Goal: Task Accomplishment & Management: Manage account settings

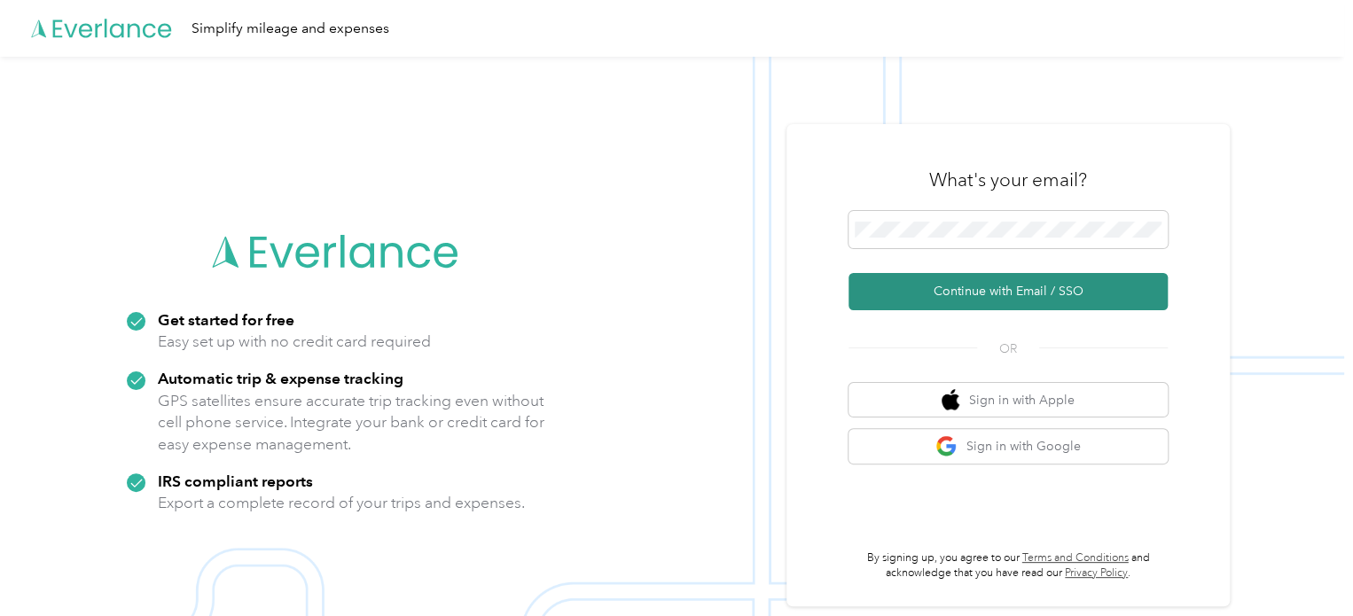
click at [1003, 284] on button "Continue with Email / SSO" at bounding box center [1008, 291] width 319 height 37
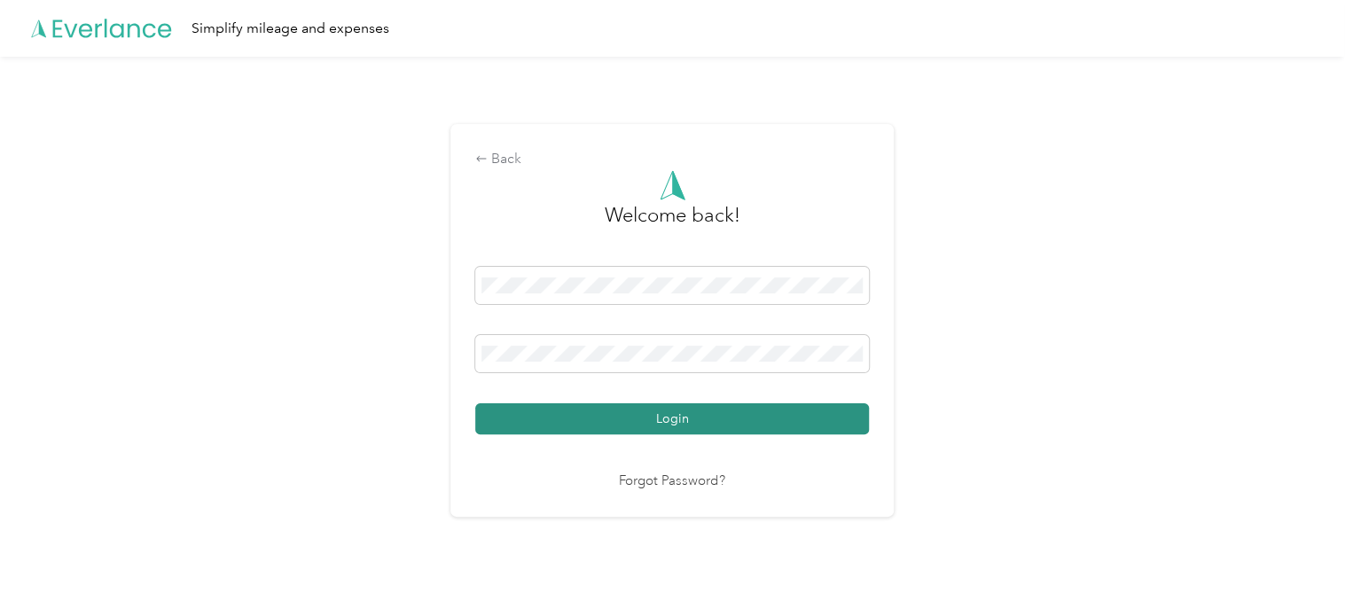
click at [708, 427] on button "Login" at bounding box center [672, 418] width 394 height 31
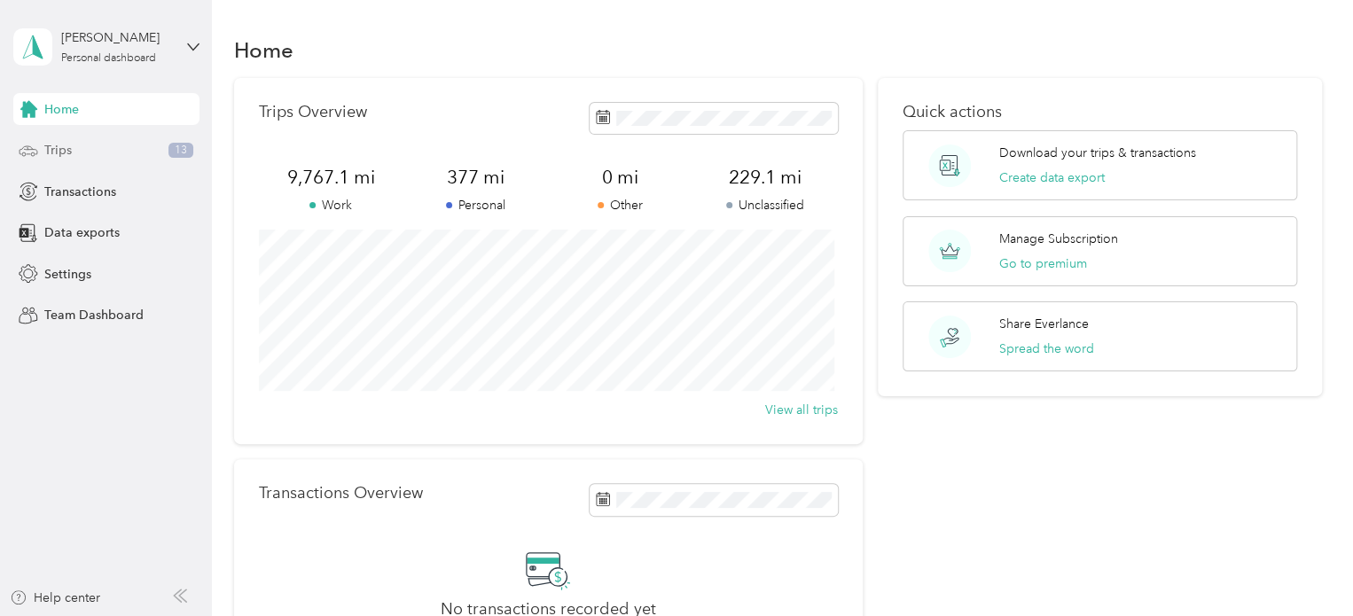
click at [62, 137] on div "Trips 13" at bounding box center [106, 151] width 186 height 32
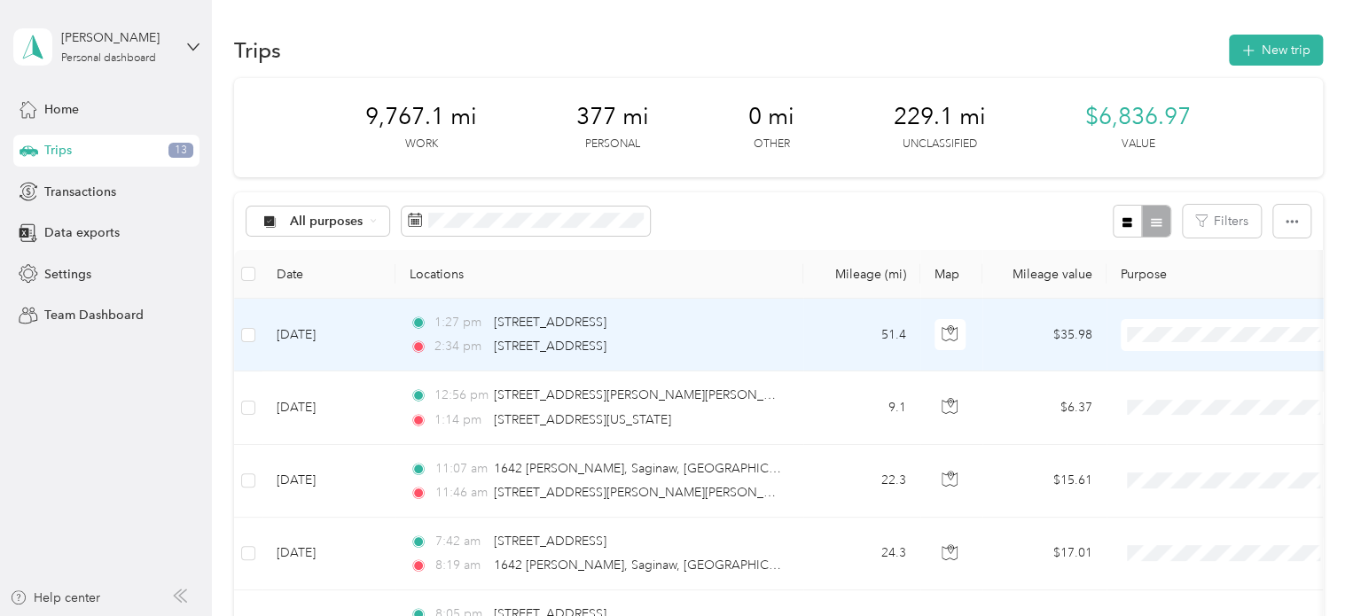
click at [1186, 370] on li "Work" at bounding box center [1231, 357] width 220 height 31
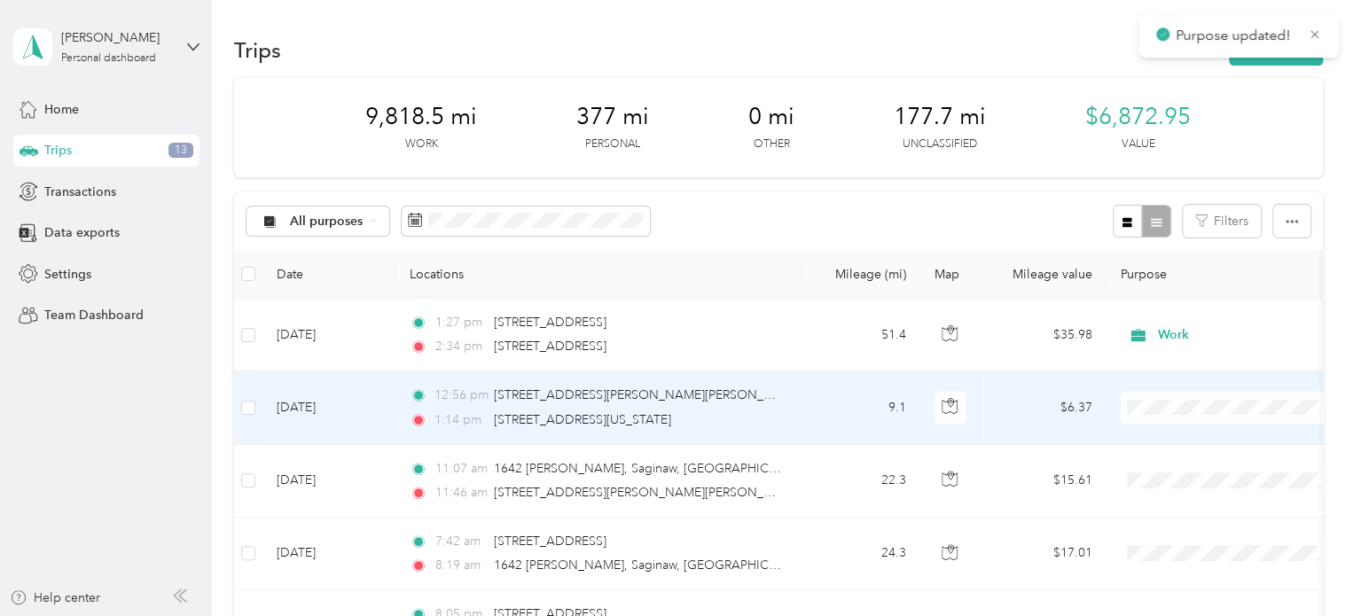
click at [1164, 420] on span at bounding box center [1231, 408] width 220 height 32
click at [1164, 397] on span at bounding box center [1231, 408] width 220 height 32
click at [1172, 152] on span "Work" at bounding box center [1246, 146] width 164 height 19
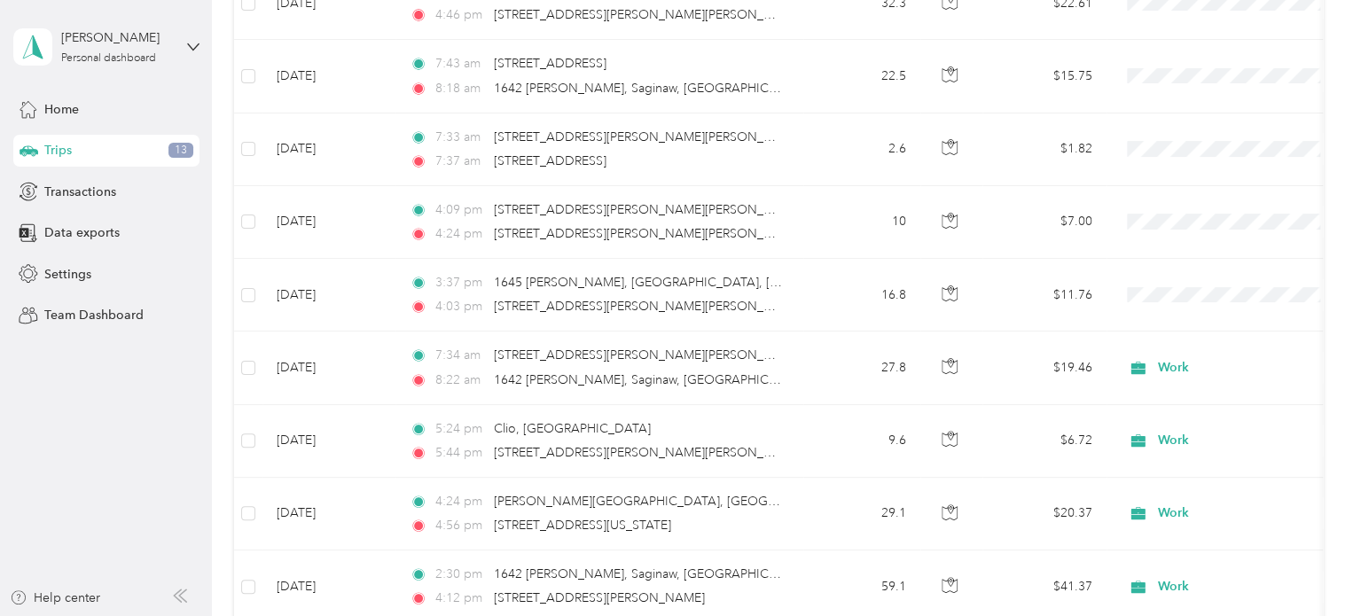
scroll to position [919, 0]
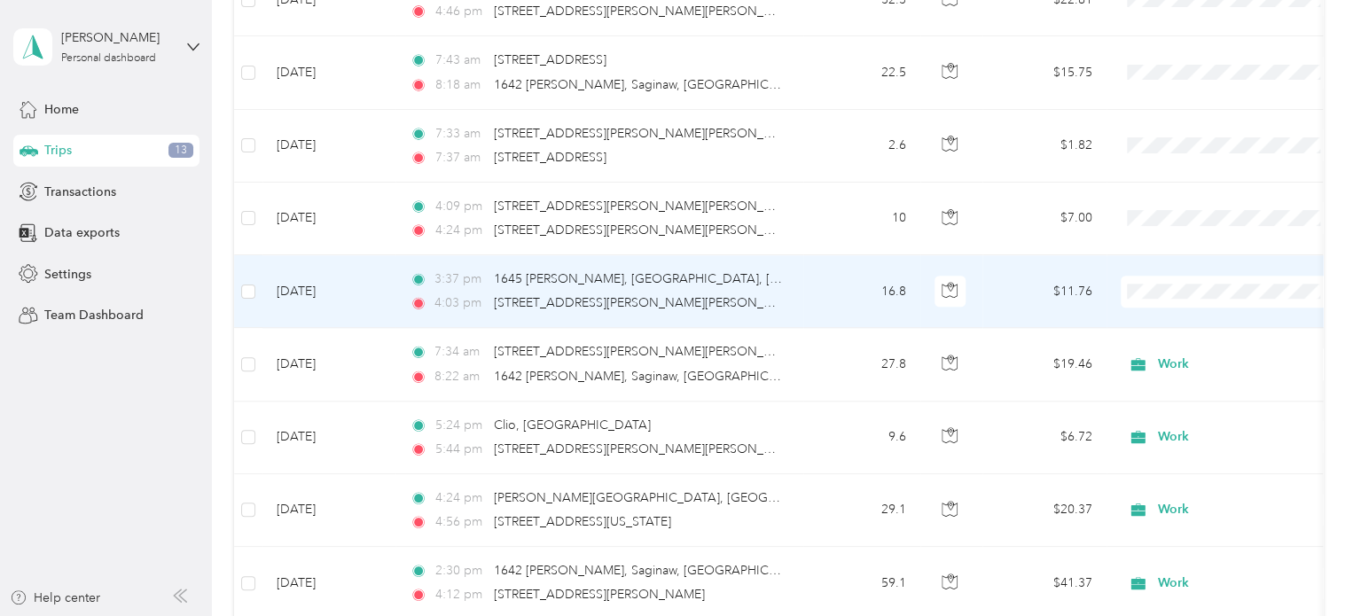
click at [1191, 326] on li "Work" at bounding box center [1231, 322] width 220 height 31
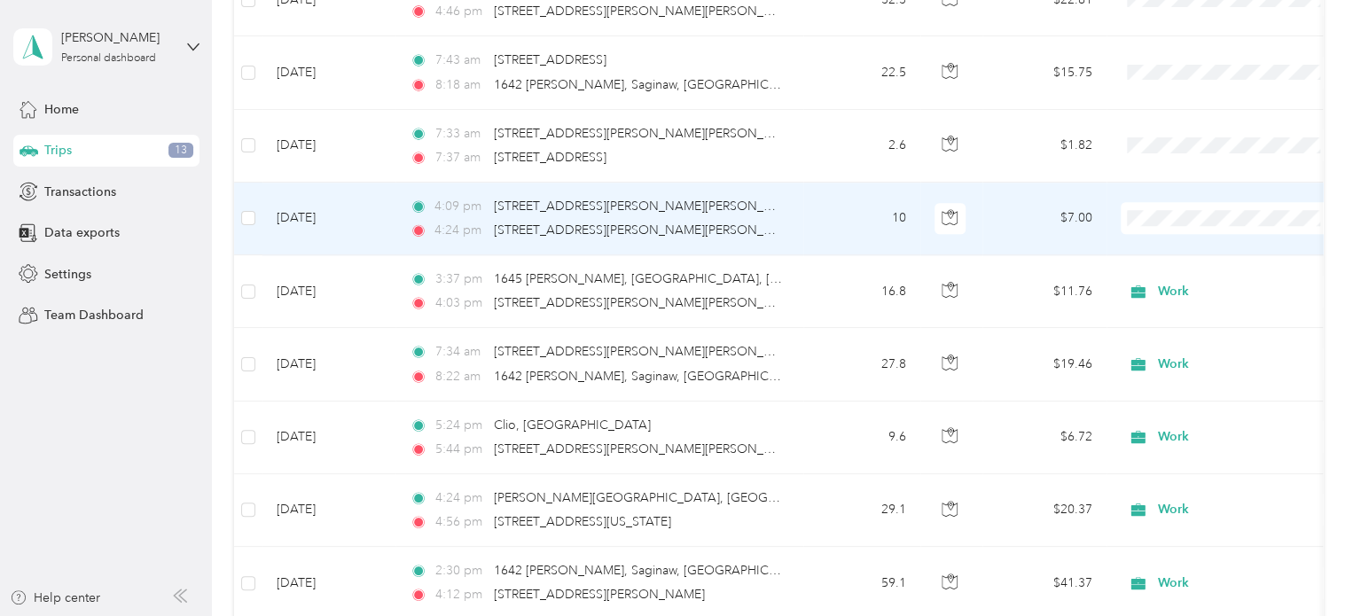
click at [1163, 247] on span "Work" at bounding box center [1230, 239] width 195 height 19
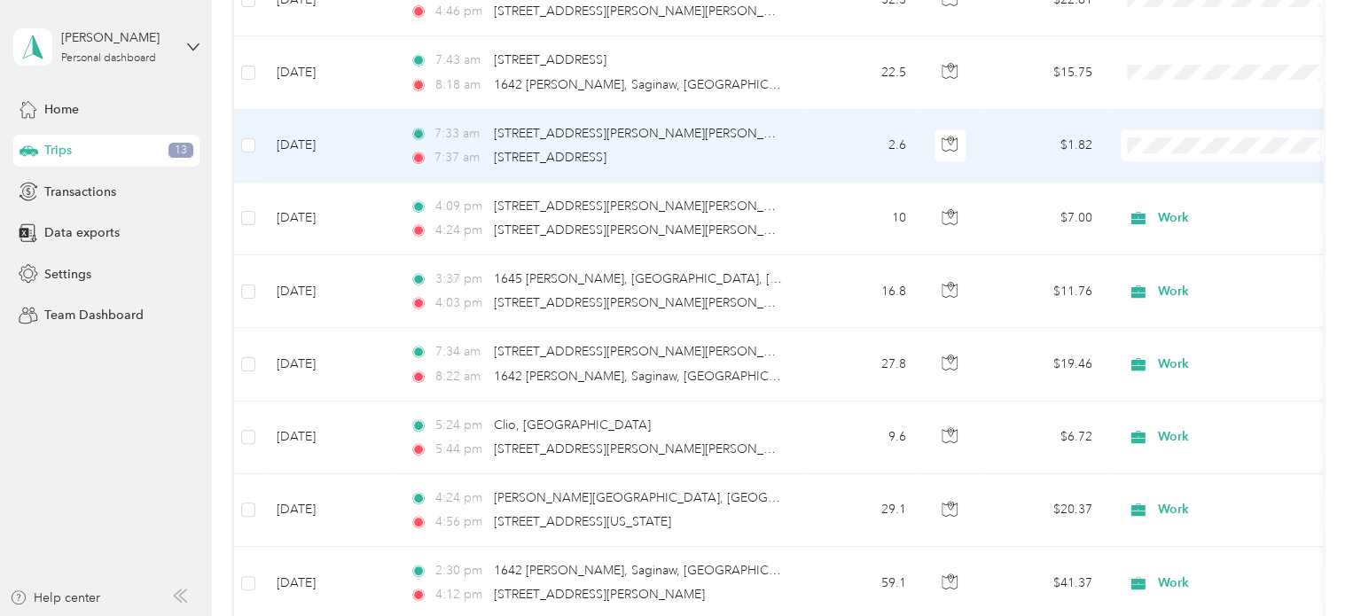
click at [1168, 172] on span "Work" at bounding box center [1246, 166] width 164 height 19
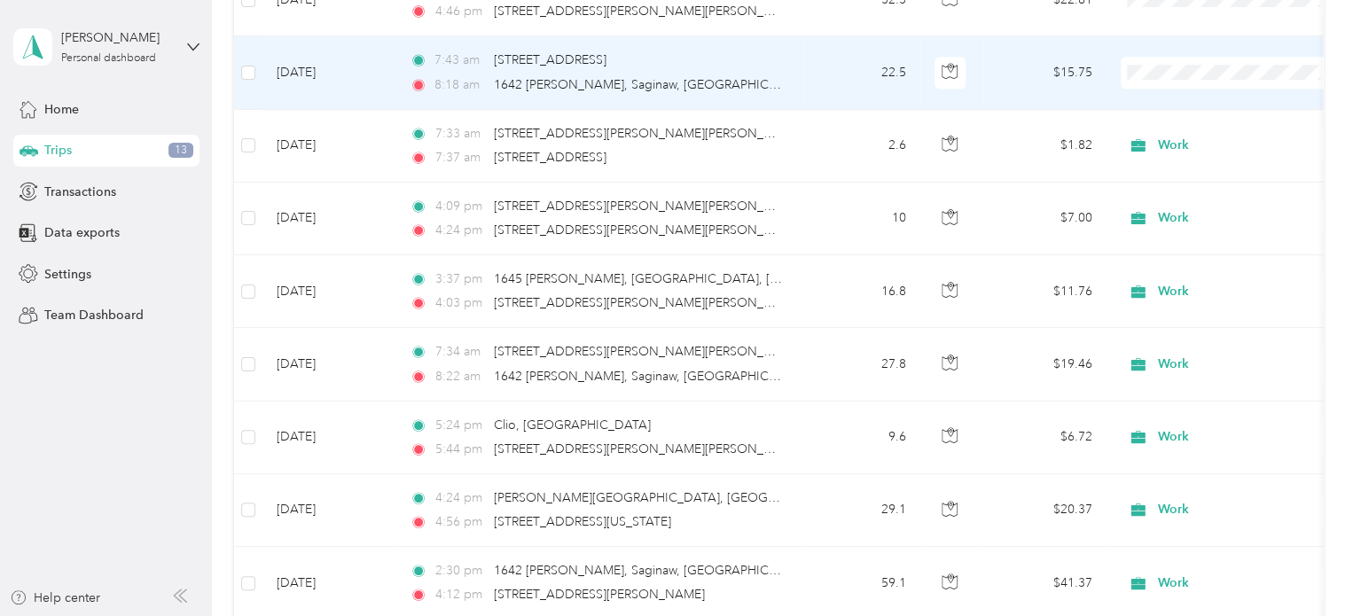
click at [1167, 96] on span "Work" at bounding box center [1246, 96] width 164 height 19
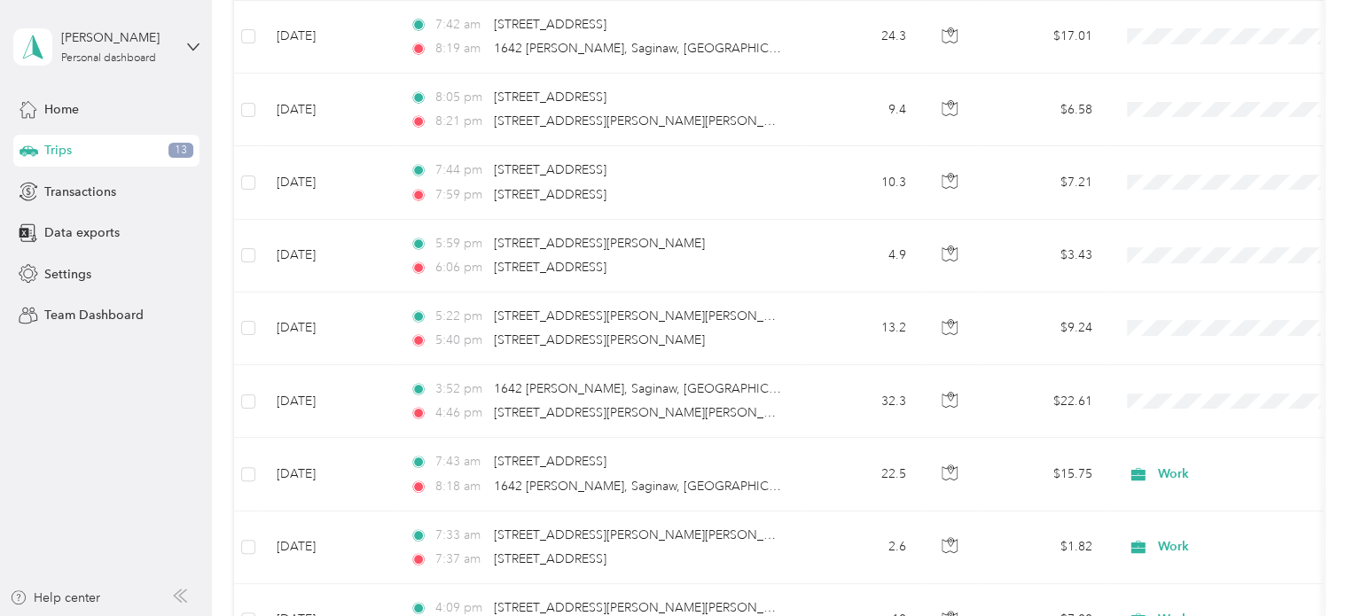
scroll to position [532, 0]
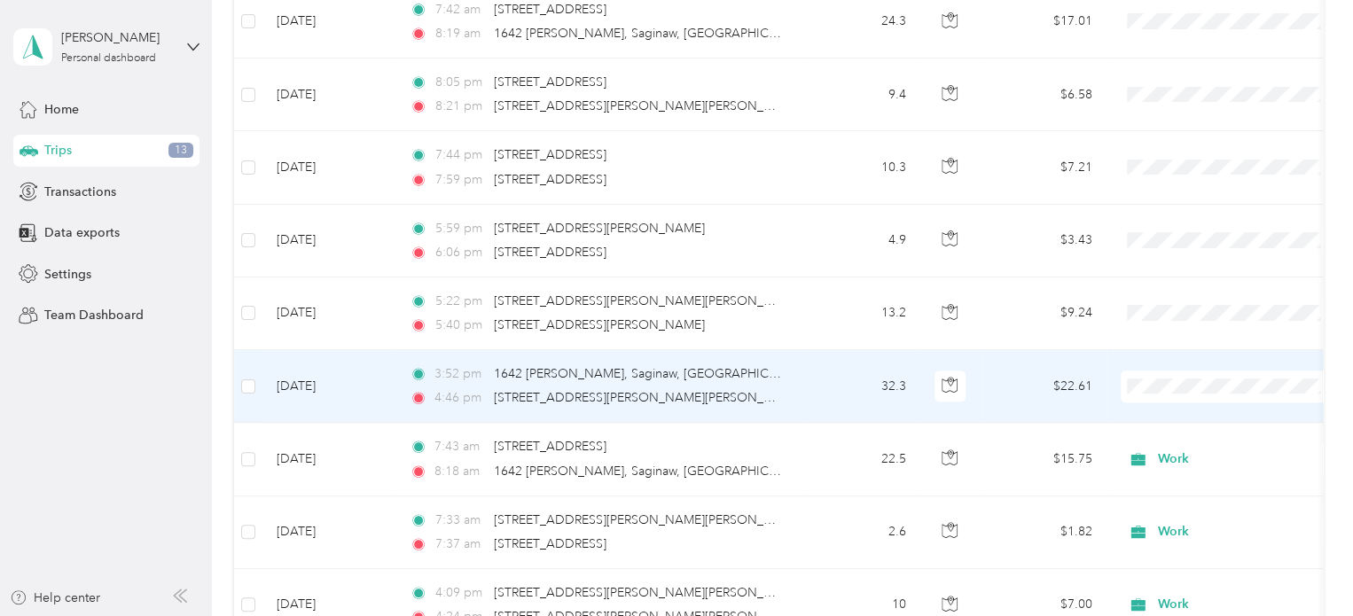
click at [1178, 123] on li "Work" at bounding box center [1231, 131] width 220 height 31
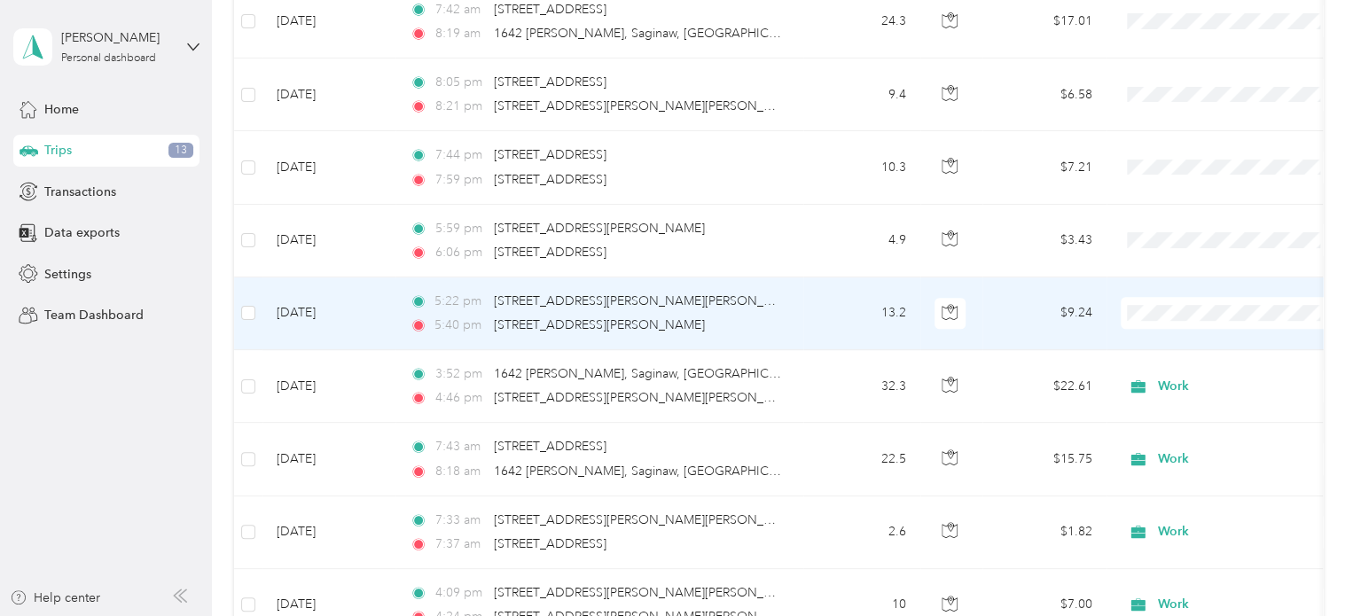
click at [1171, 337] on span "Work" at bounding box center [1246, 336] width 164 height 19
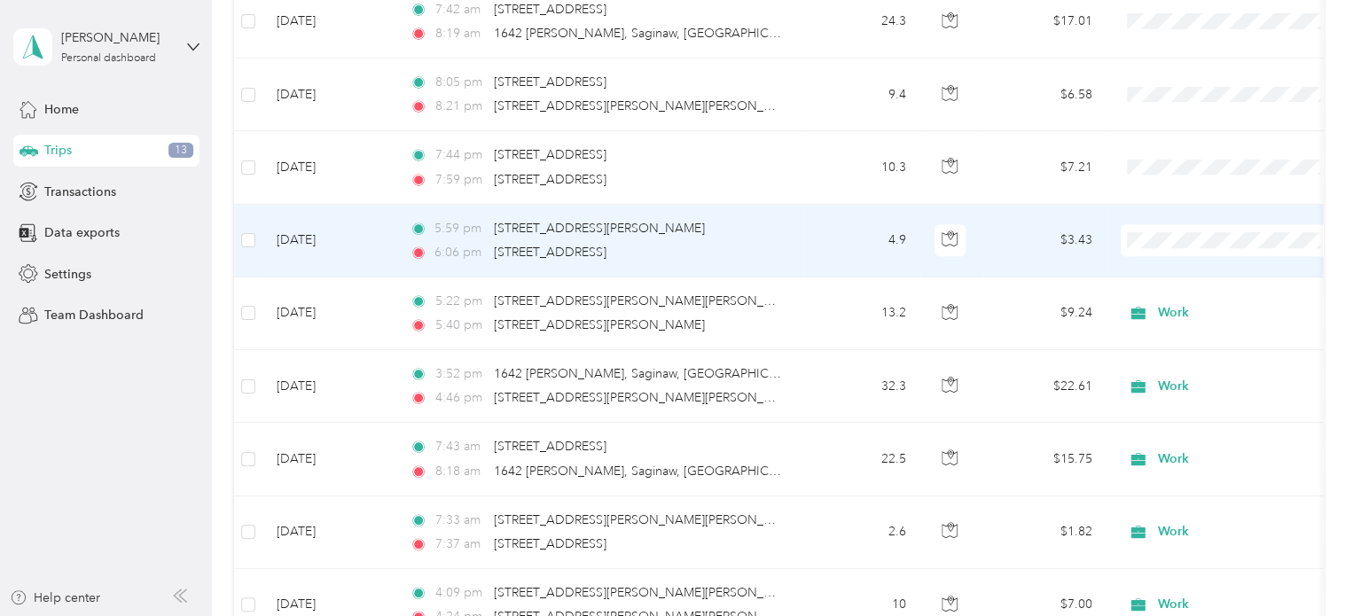
click at [1185, 279] on ol "Work Personal Construction Construction Other Charity Medical Moving Commute" at bounding box center [1231, 380] width 220 height 248
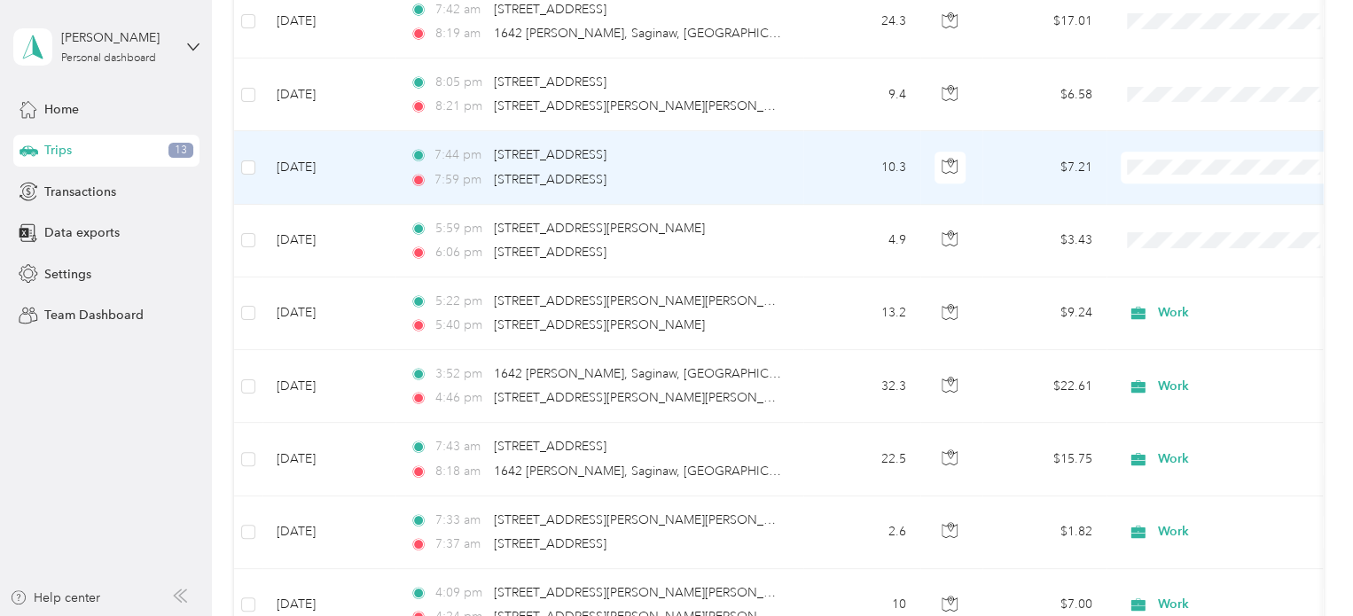
click at [1167, 200] on li "Work" at bounding box center [1231, 189] width 220 height 31
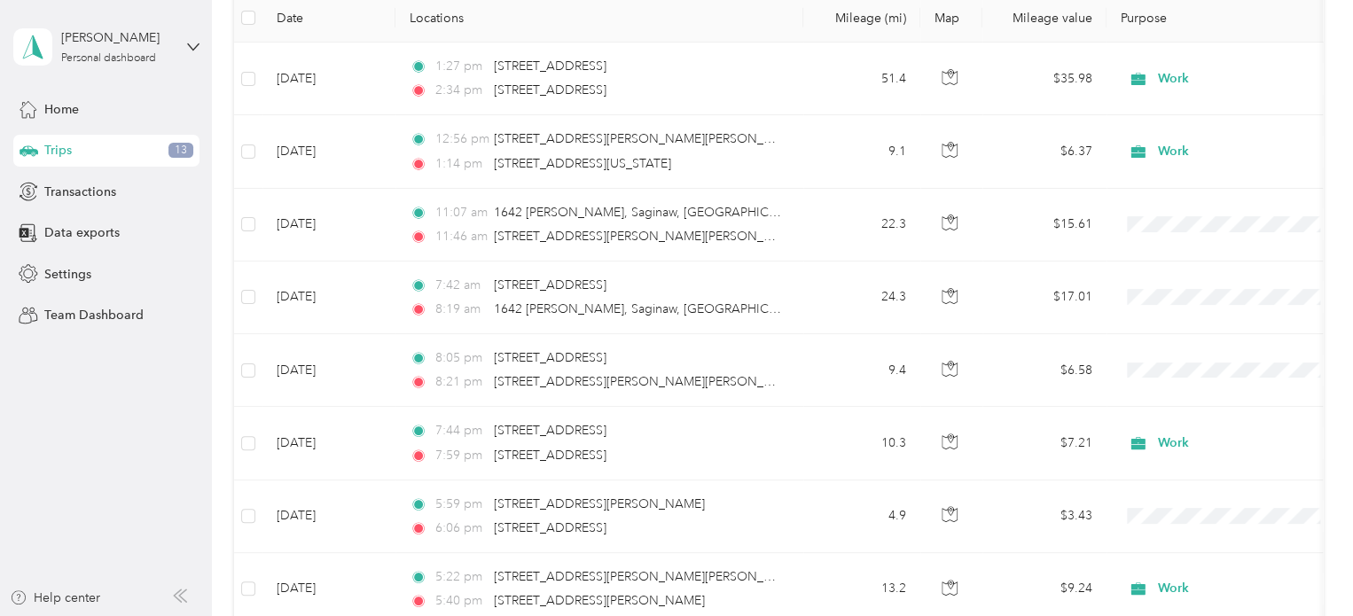
scroll to position [254, 0]
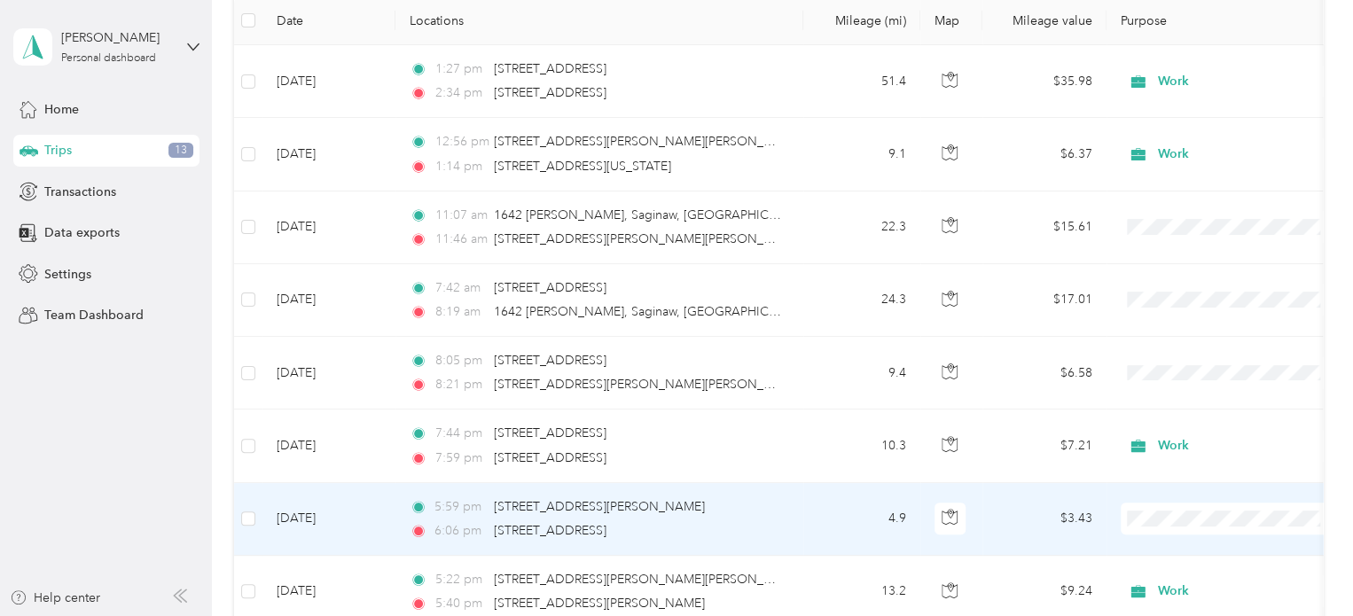
click at [1181, 269] on li "Work" at bounding box center [1231, 266] width 220 height 31
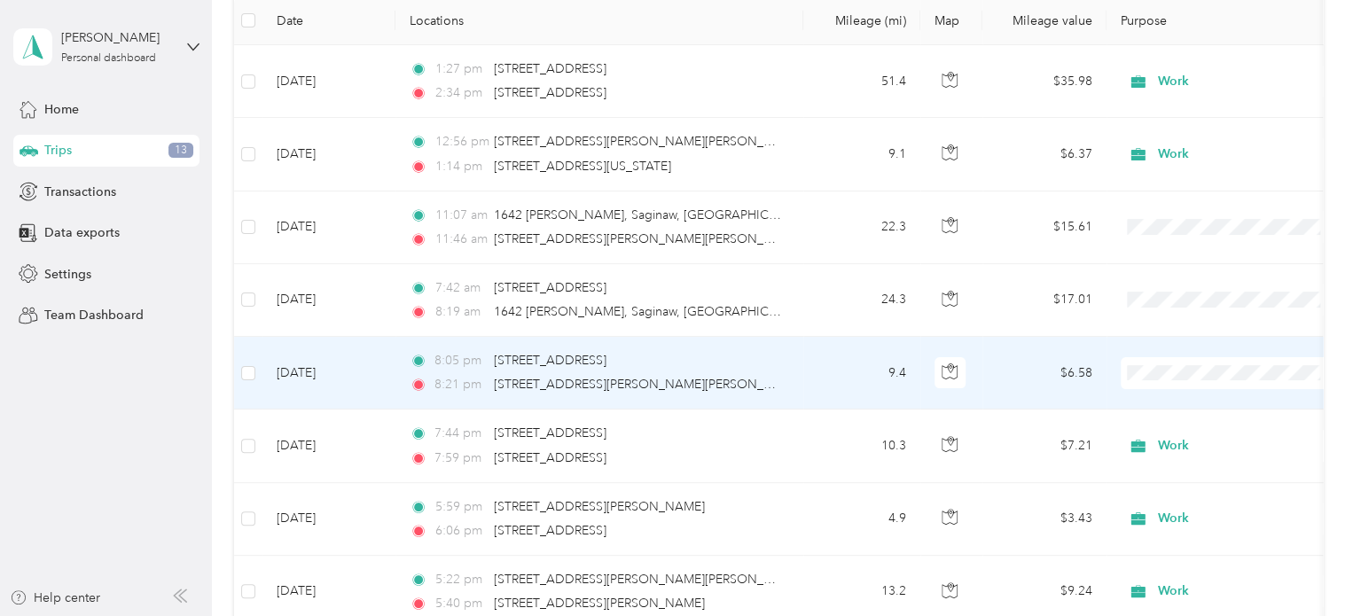
click at [1164, 120] on span "Work" at bounding box center [1246, 111] width 164 height 19
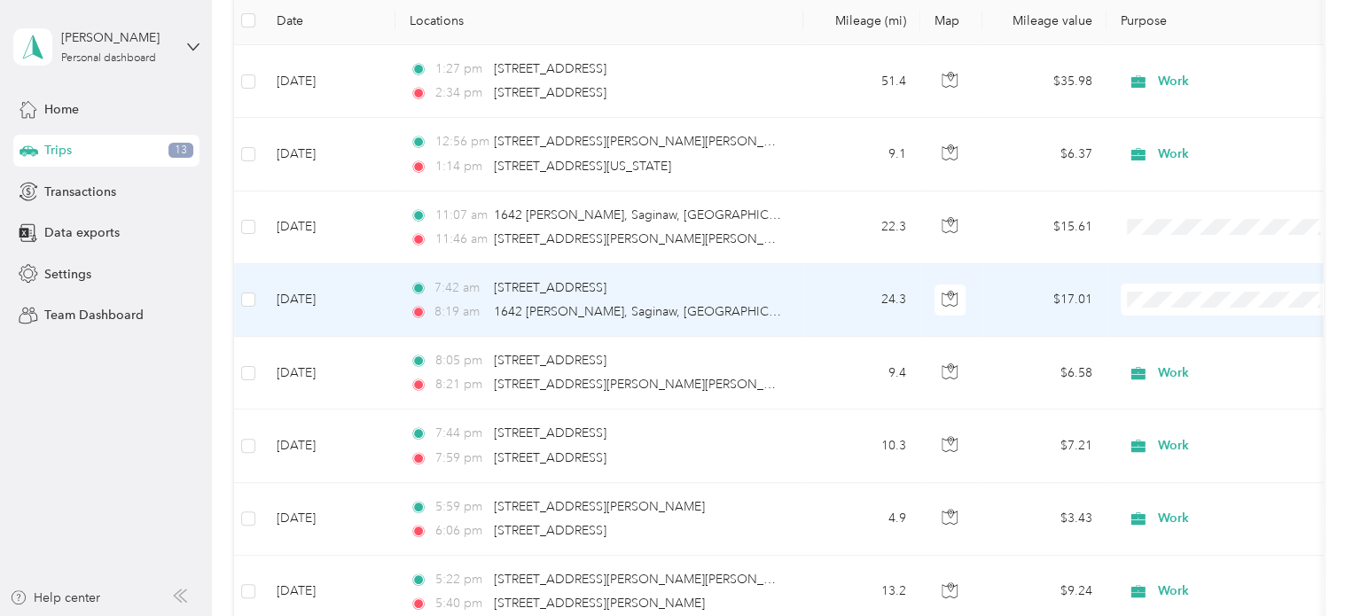
click at [1169, 327] on span "Work" at bounding box center [1246, 322] width 164 height 19
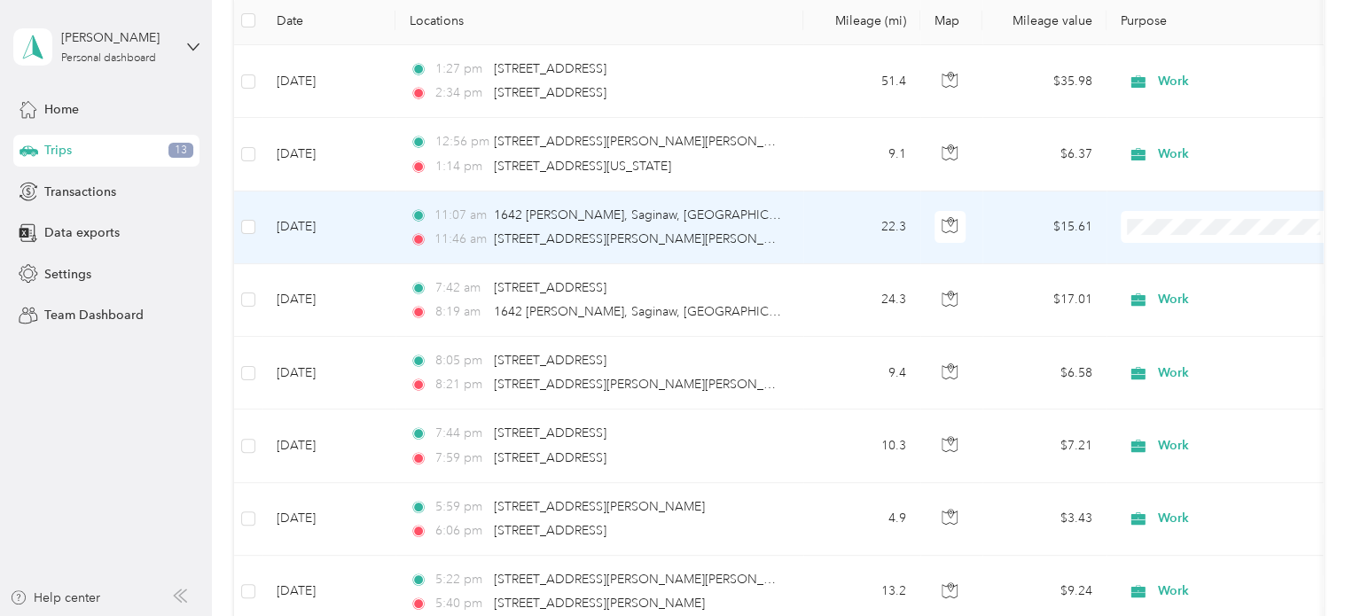
click at [1178, 253] on span "Work" at bounding box center [1246, 249] width 164 height 19
